Goal: Transaction & Acquisition: Purchase product/service

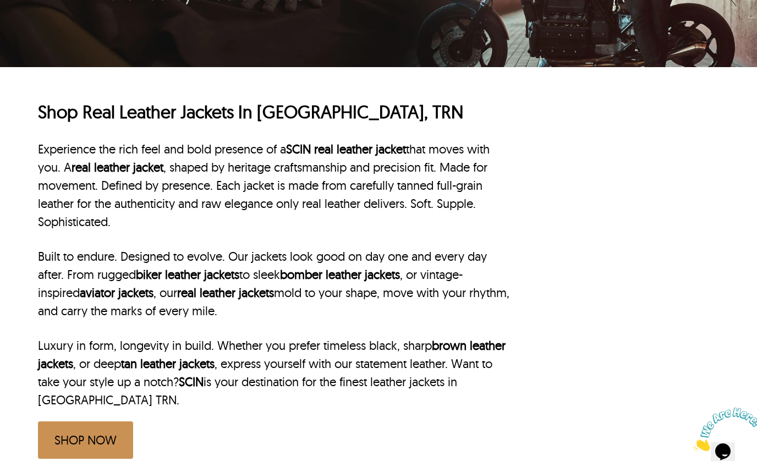
scroll to position [261, 0]
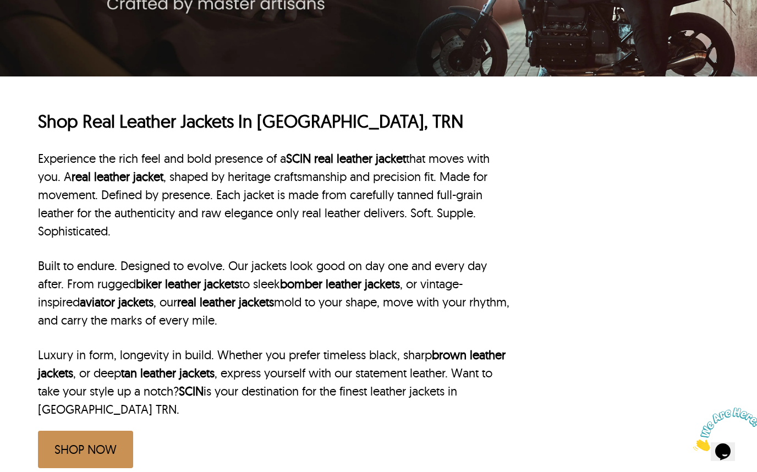
click at [89, 443] on link "SHOP NOW" at bounding box center [85, 449] width 95 height 37
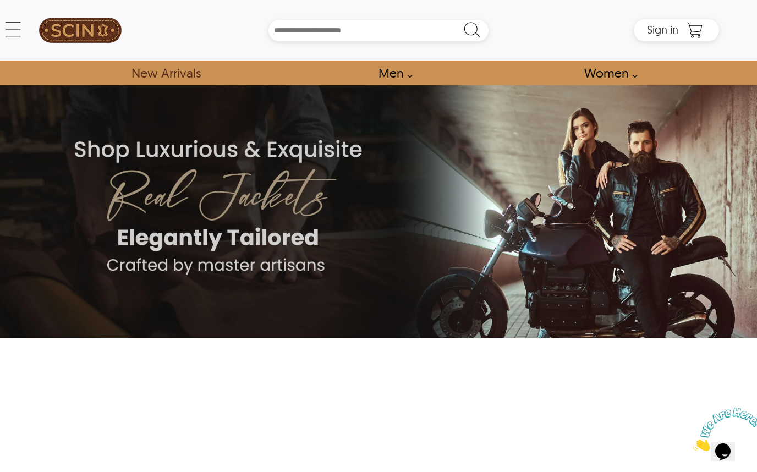
click at [161, 76] on link "New Arrivals" at bounding box center [166, 72] width 94 height 25
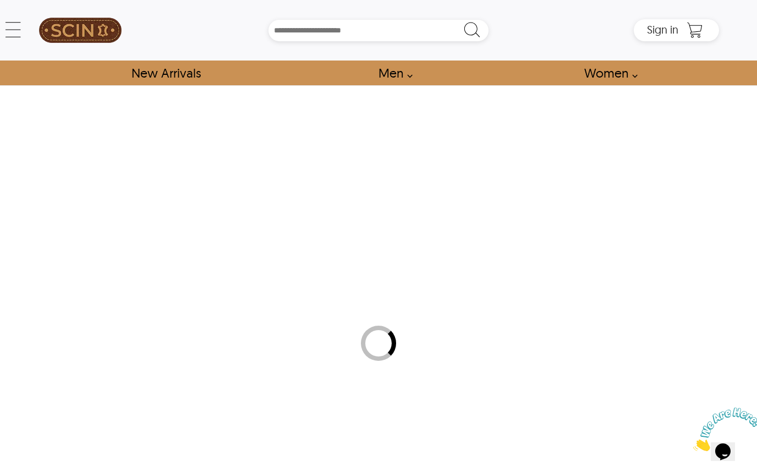
select select "********"
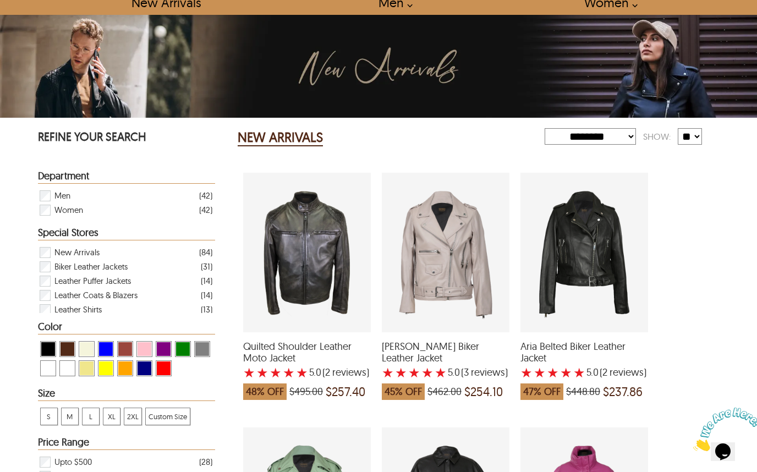
scroll to position [69, 0]
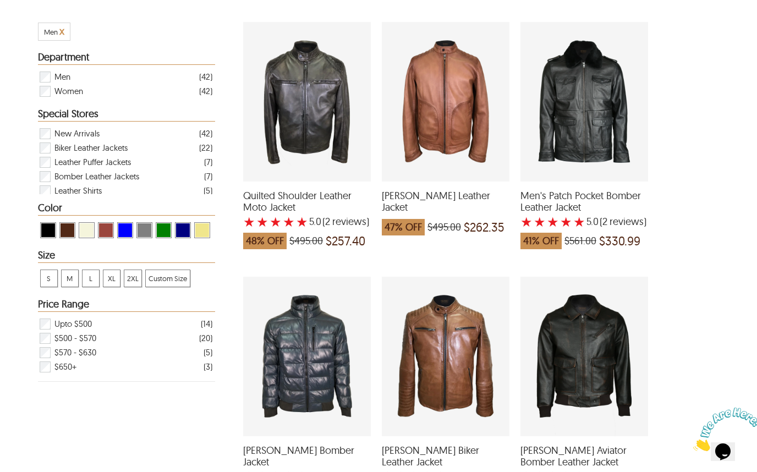
scroll to position [219, 0]
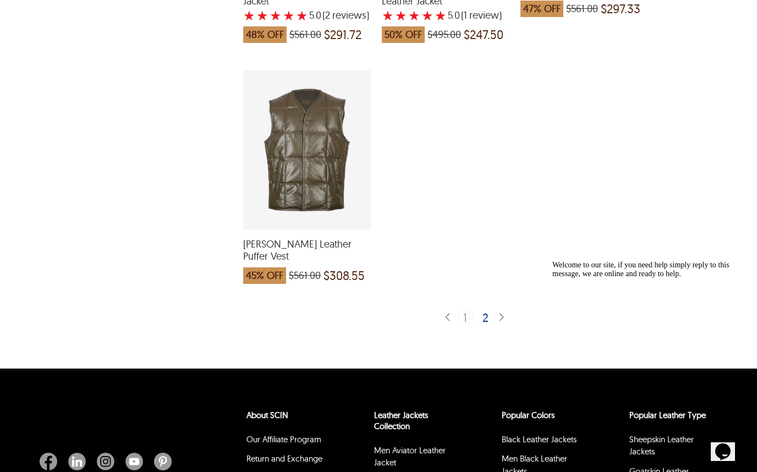
scroll to position [2713, 0]
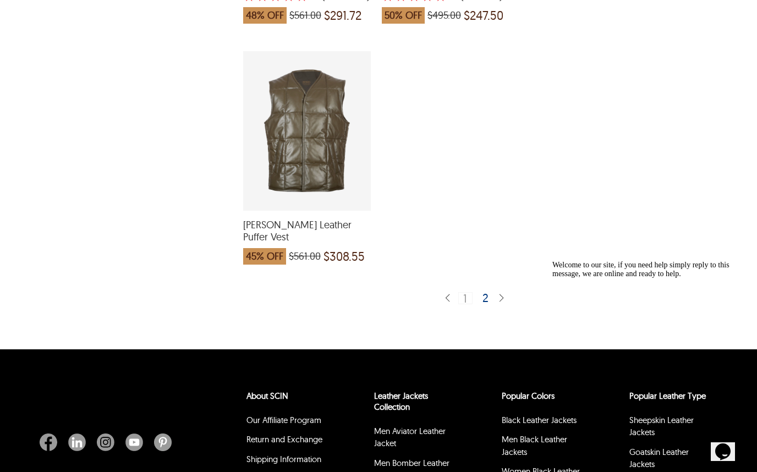
click at [479, 292] on div "2" at bounding box center [486, 297] width 16 height 11
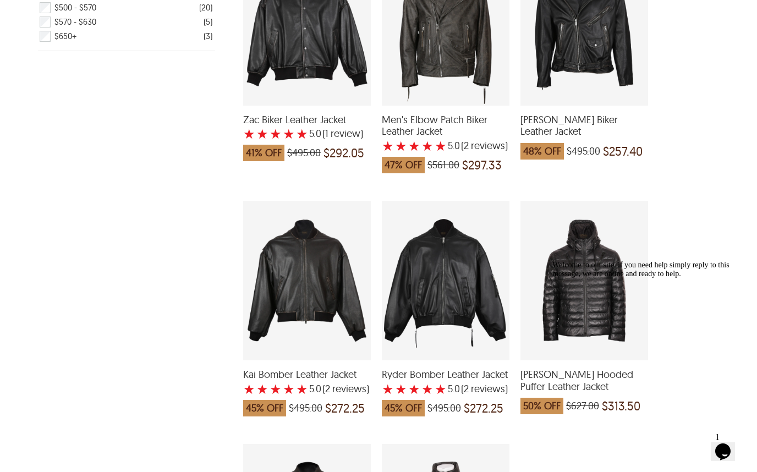
scroll to position [550, 0]
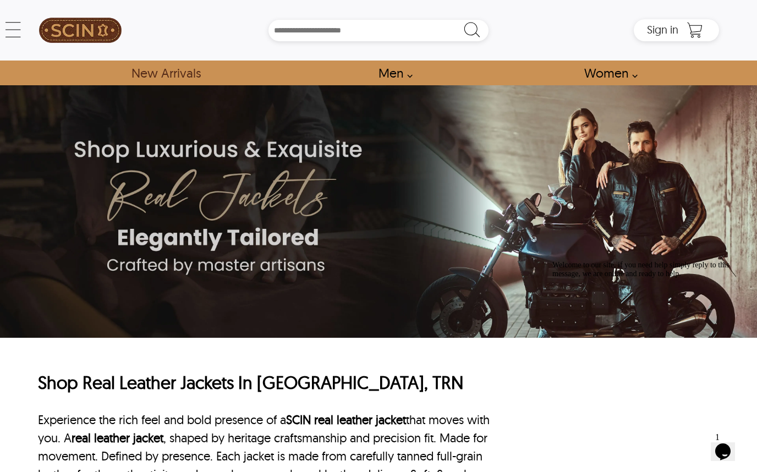
click at [183, 84] on link "New Arrivals" at bounding box center [166, 72] width 94 height 25
select select "********"
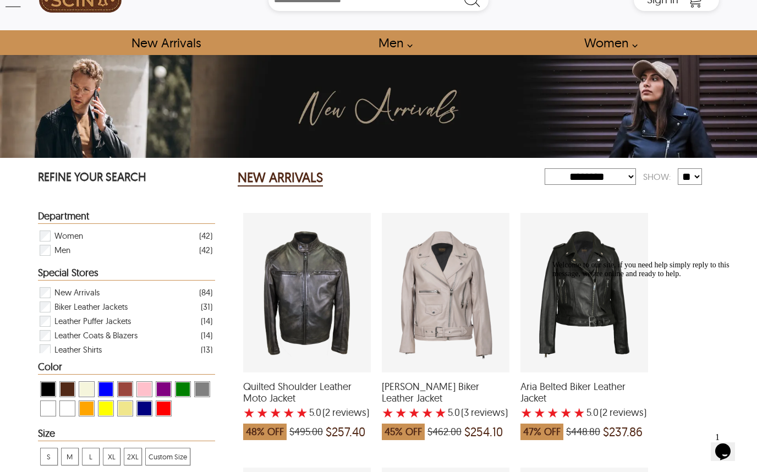
scroll to position [53, 0]
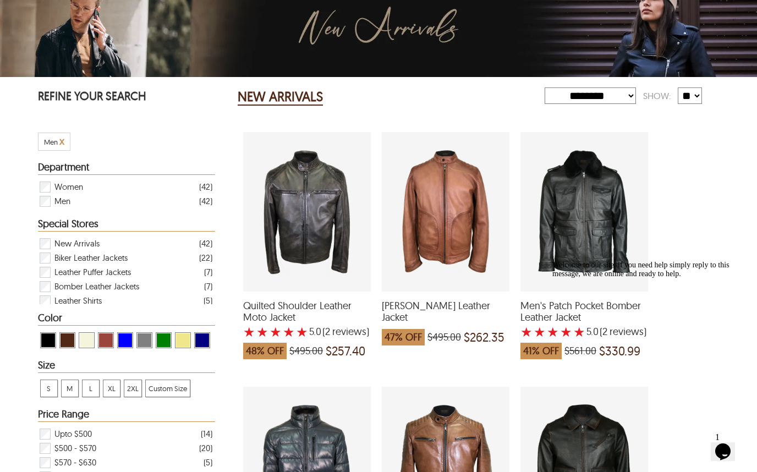
scroll to position [113, 0]
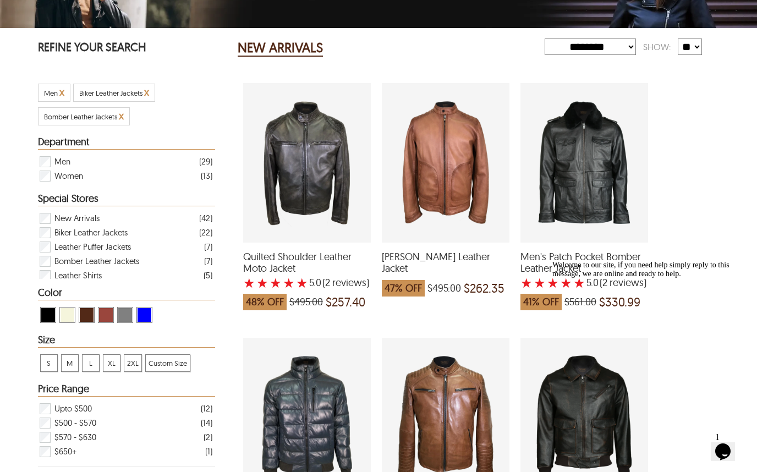
scroll to position [161, 0]
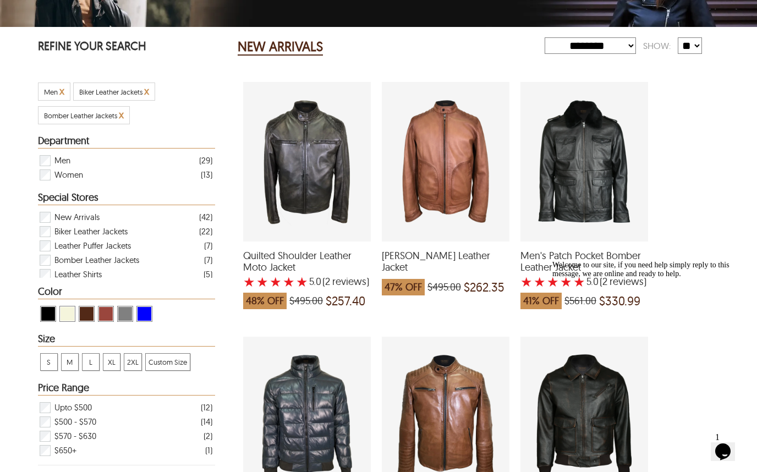
click at [46, 314] on span "View Black New Arrivals" at bounding box center [48, 314] width 14 height 14
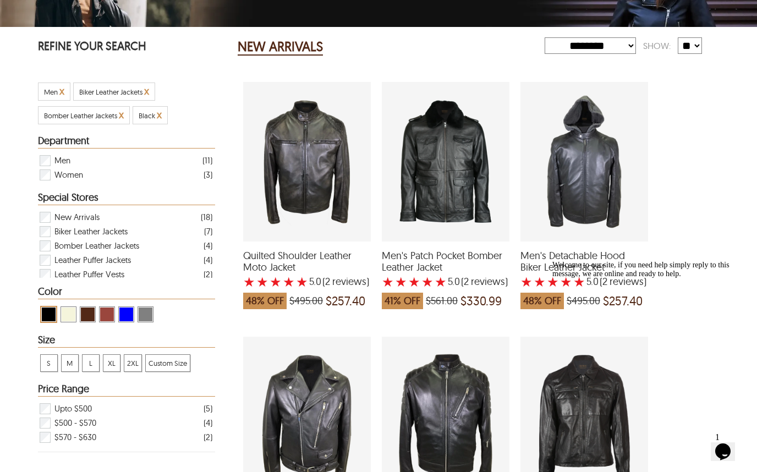
click at [133, 365] on span "2XL" at bounding box center [132, 363] width 17 height 16
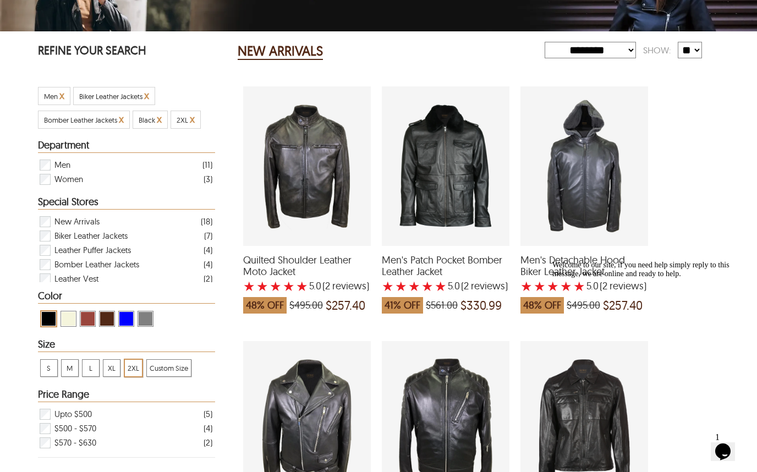
scroll to position [159, 0]
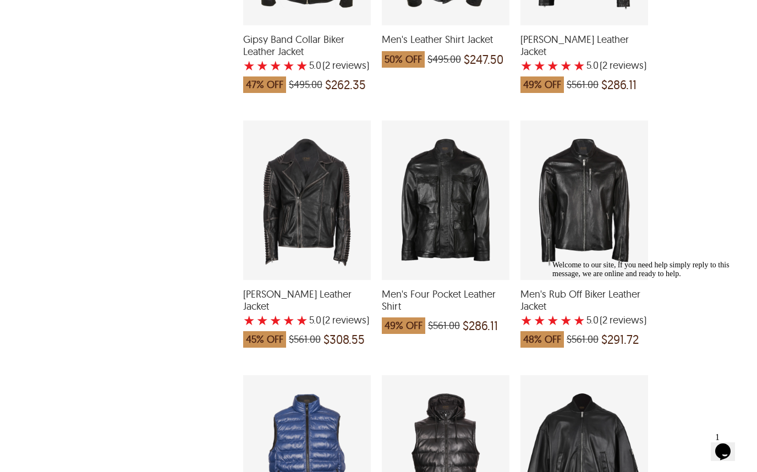
scroll to position [861, 0]
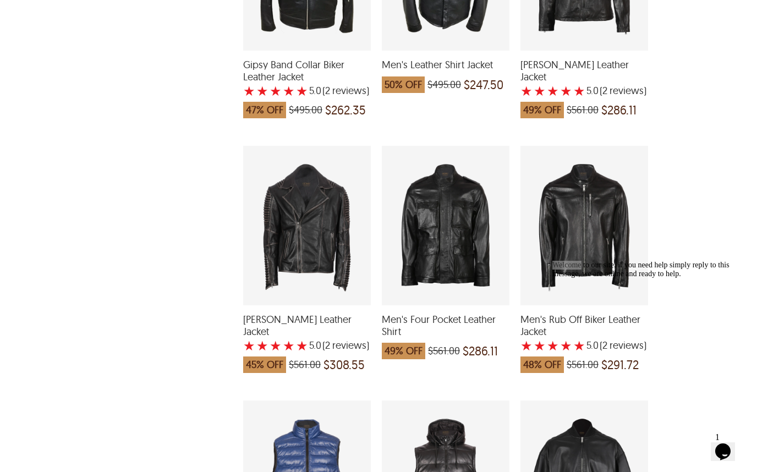
click at [713, 226] on div "Quilted Shoulder Leather Moto Jacket ★ ★ ★ ★ ★ 5.0 (2 reviews ) 48% OFF $495.00…" at bounding box center [476, 129] width 477 height 1516
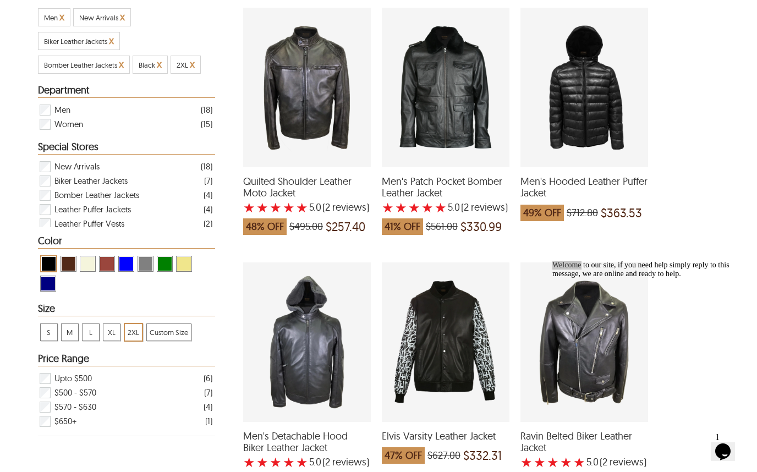
scroll to position [235, 0]
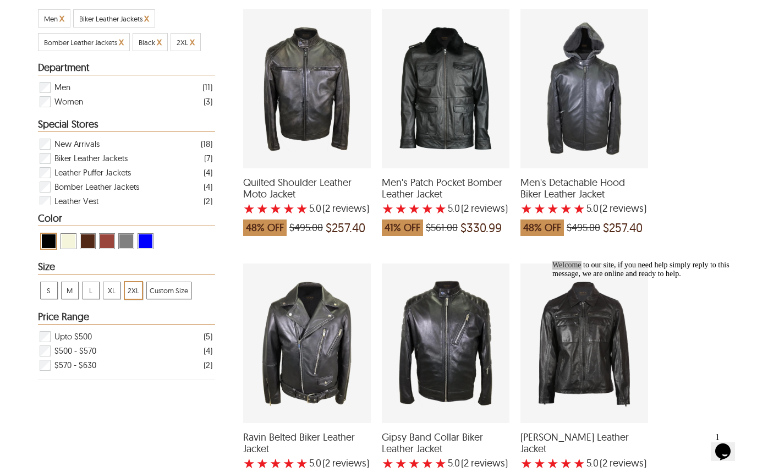
scroll to position [231, 0]
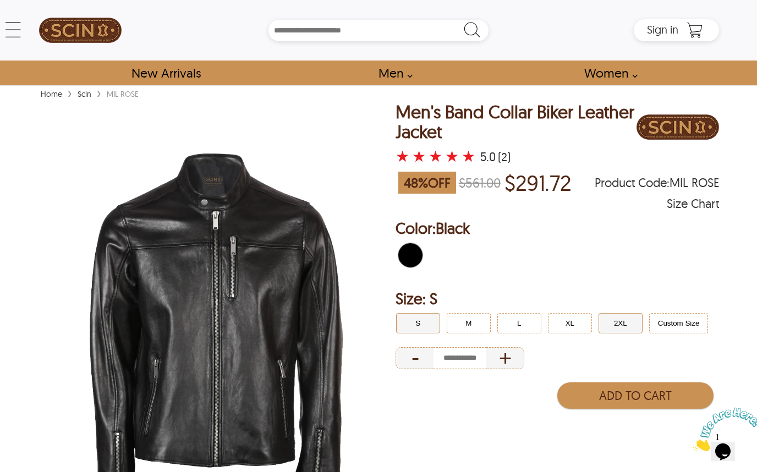
click at [632, 329] on button "2XL" at bounding box center [620, 323] width 44 height 20
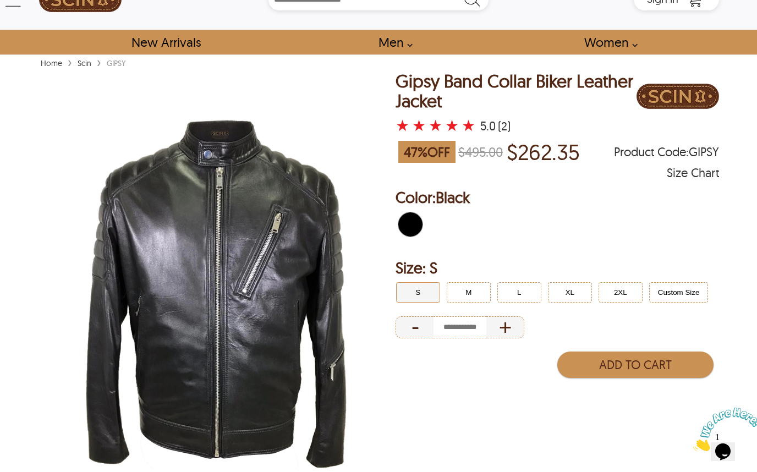
scroll to position [25, 0]
